Goal: Task Accomplishment & Management: Use online tool/utility

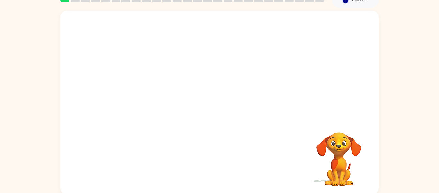
scroll to position [33, 0]
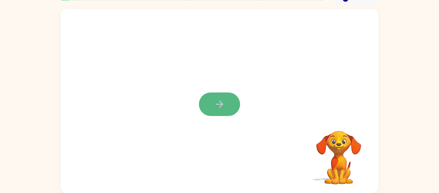
click at [213, 101] on button "button" at bounding box center [219, 103] width 41 height 23
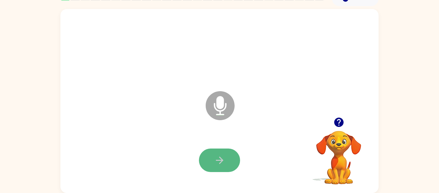
click at [225, 159] on button "button" at bounding box center [219, 159] width 41 height 23
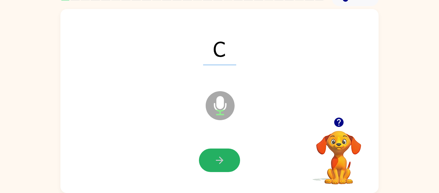
click at [225, 159] on button "button" at bounding box center [219, 159] width 41 height 23
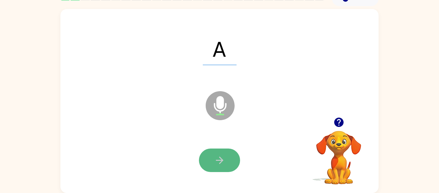
click at [226, 161] on button "button" at bounding box center [219, 159] width 41 height 23
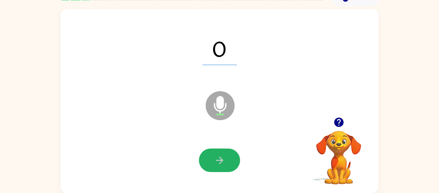
click at [226, 160] on button "button" at bounding box center [219, 159] width 41 height 23
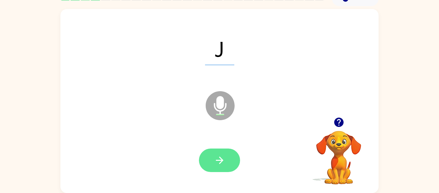
click at [227, 164] on button "button" at bounding box center [219, 159] width 41 height 23
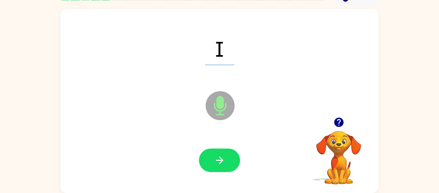
click at [227, 164] on button "button" at bounding box center [219, 159] width 41 height 23
click at [220, 151] on button "button" at bounding box center [219, 159] width 41 height 23
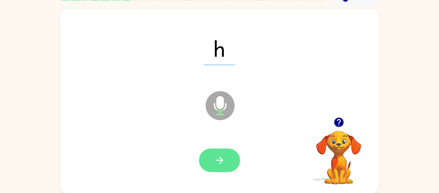
click at [224, 162] on icon "button" at bounding box center [219, 159] width 11 height 11
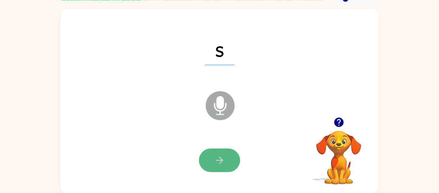
click at [226, 160] on button "button" at bounding box center [219, 159] width 41 height 23
click at [225, 160] on icon "button" at bounding box center [219, 159] width 11 height 11
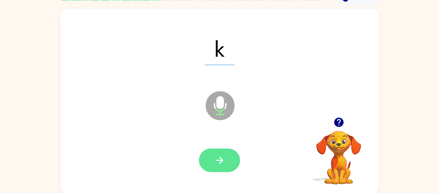
click at [225, 157] on icon "button" at bounding box center [219, 159] width 11 height 11
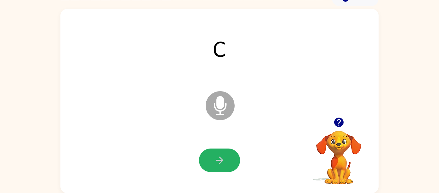
click at [226, 157] on button "button" at bounding box center [219, 159] width 41 height 23
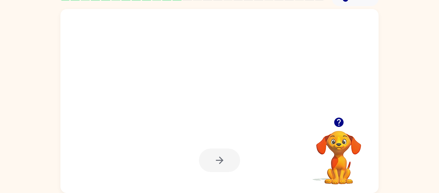
click at [226, 157] on button "button" at bounding box center [219, 159] width 41 height 23
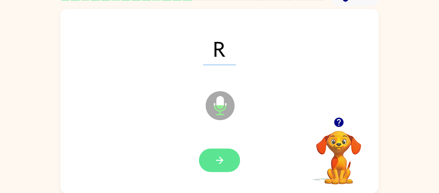
click at [227, 161] on button "button" at bounding box center [219, 159] width 41 height 23
click at [223, 154] on icon "button" at bounding box center [219, 159] width 11 height 11
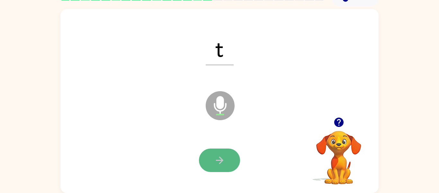
click at [221, 154] on icon "button" at bounding box center [219, 159] width 11 height 11
click at [222, 153] on button "button" at bounding box center [219, 159] width 41 height 23
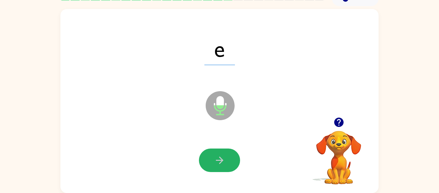
click at [222, 153] on button "button" at bounding box center [219, 159] width 41 height 23
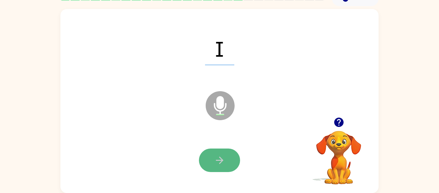
click at [222, 155] on icon "button" at bounding box center [219, 159] width 11 height 11
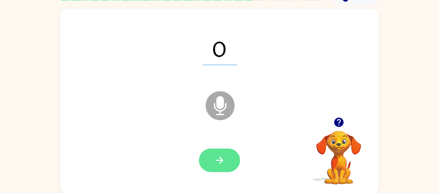
click at [226, 167] on button "button" at bounding box center [219, 159] width 41 height 23
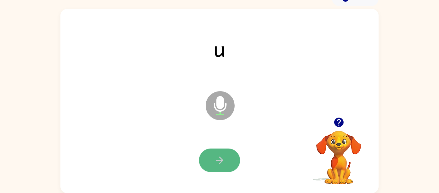
click at [220, 164] on icon "button" at bounding box center [219, 159] width 11 height 11
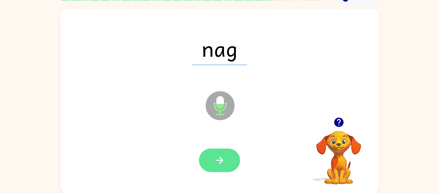
click at [217, 157] on icon "button" at bounding box center [219, 159] width 11 height 11
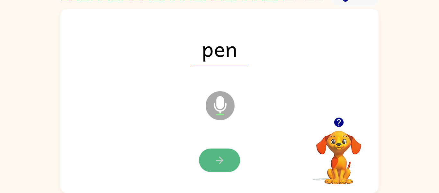
click at [218, 156] on icon "button" at bounding box center [219, 159] width 11 height 11
click at [225, 153] on button "button" at bounding box center [219, 159] width 41 height 23
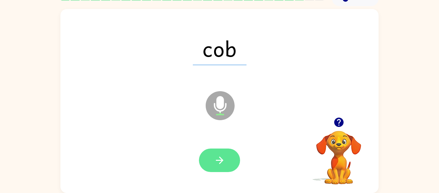
click at [223, 152] on button "button" at bounding box center [219, 159] width 41 height 23
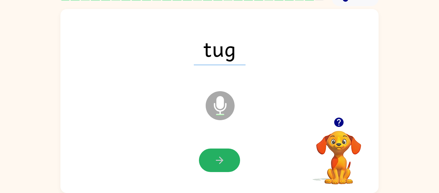
click at [223, 152] on button "button" at bounding box center [219, 159] width 41 height 23
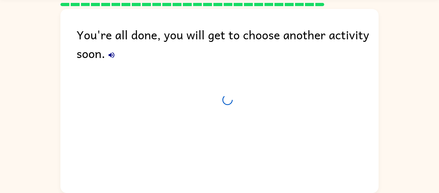
scroll to position [22, 0]
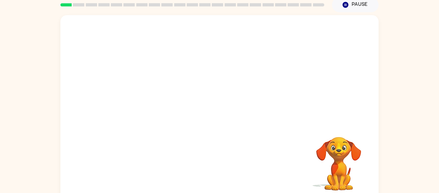
scroll to position [33, 0]
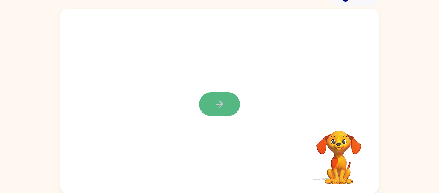
click at [232, 114] on button "button" at bounding box center [219, 103] width 41 height 23
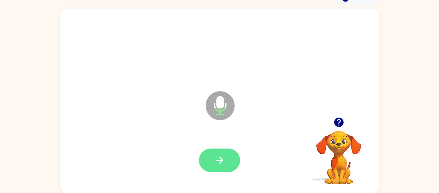
click at [226, 161] on button "button" at bounding box center [219, 159] width 41 height 23
click at [222, 151] on button "button" at bounding box center [219, 159] width 41 height 23
click at [223, 154] on icon "button" at bounding box center [219, 159] width 11 height 11
click at [217, 155] on icon "button" at bounding box center [219, 159] width 11 height 11
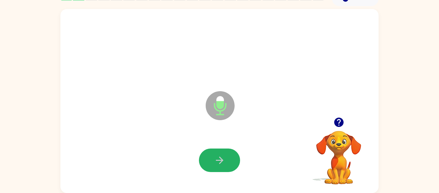
click at [218, 156] on icon "button" at bounding box center [219, 159] width 11 height 11
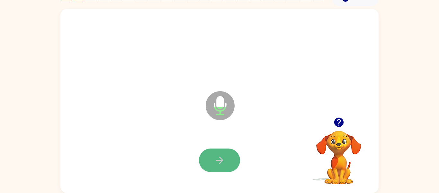
click at [218, 157] on icon "button" at bounding box center [219, 159] width 11 height 11
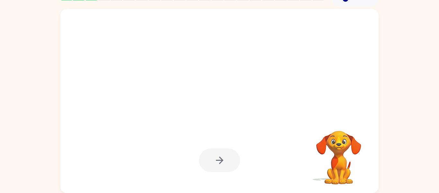
click at [219, 158] on div at bounding box center [219, 159] width 41 height 23
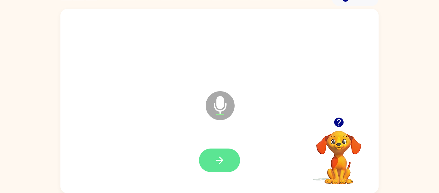
click at [220, 163] on icon "button" at bounding box center [219, 159] width 7 height 7
click at [221, 163] on icon "button" at bounding box center [219, 159] width 11 height 11
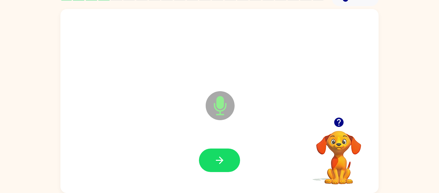
click at [221, 163] on icon "button" at bounding box center [219, 159] width 11 height 11
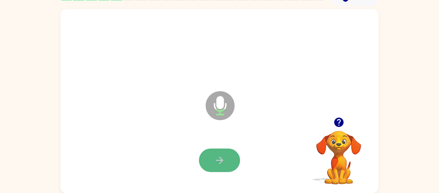
click at [211, 153] on button "button" at bounding box center [219, 159] width 41 height 23
click at [212, 152] on button "button" at bounding box center [219, 159] width 41 height 23
click at [221, 162] on icon "button" at bounding box center [219, 159] width 7 height 7
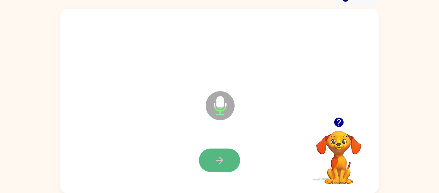
click at [233, 154] on button "button" at bounding box center [219, 159] width 41 height 23
click at [230, 156] on button "button" at bounding box center [219, 159] width 41 height 23
click at [231, 156] on button "button" at bounding box center [219, 159] width 41 height 23
click at [231, 157] on button "button" at bounding box center [219, 159] width 41 height 23
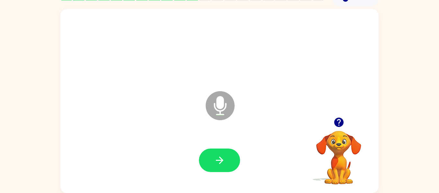
click at [231, 157] on button "button" at bounding box center [219, 159] width 41 height 23
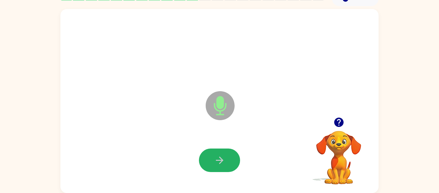
click at [231, 157] on button "button" at bounding box center [219, 159] width 41 height 23
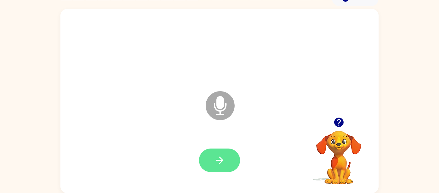
click at [230, 155] on button "button" at bounding box center [219, 159] width 41 height 23
click at [216, 165] on icon "button" at bounding box center [219, 159] width 11 height 11
click at [214, 162] on icon "button" at bounding box center [219, 159] width 11 height 11
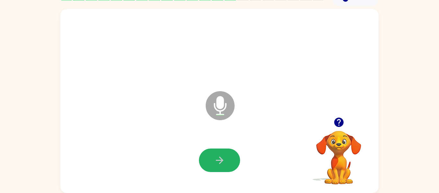
click at [214, 162] on icon "button" at bounding box center [219, 159] width 11 height 11
click at [214, 163] on icon "button" at bounding box center [219, 159] width 11 height 11
click at [219, 160] on icon "button" at bounding box center [219, 159] width 11 height 11
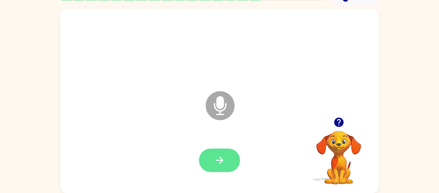
click at [223, 161] on icon "button" at bounding box center [219, 159] width 11 height 11
click at [235, 156] on button "button" at bounding box center [219, 159] width 41 height 23
click at [228, 150] on button "button" at bounding box center [219, 159] width 41 height 23
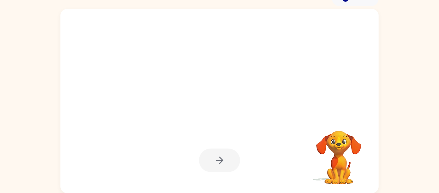
click at [234, 159] on div at bounding box center [219, 159] width 41 height 23
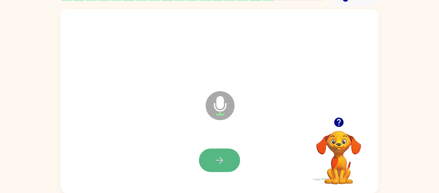
click at [230, 159] on button "button" at bounding box center [219, 159] width 41 height 23
click at [231, 160] on button "button" at bounding box center [219, 159] width 41 height 23
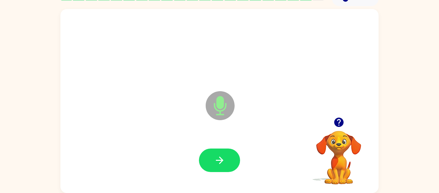
click at [231, 160] on button "button" at bounding box center [219, 159] width 41 height 23
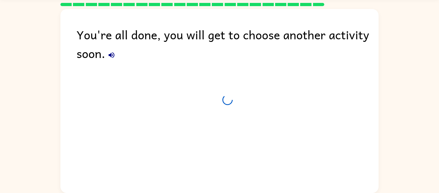
scroll to position [22, 0]
